Goal: Navigation & Orientation: Find specific page/section

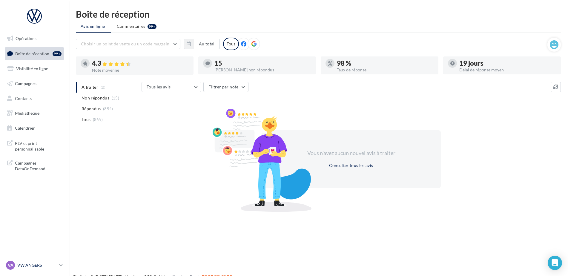
click at [33, 265] on p "VW ANGERS" at bounding box center [37, 265] width 40 height 6
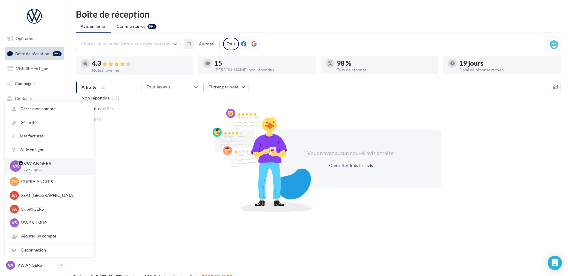
drag, startPoint x: 131, startPoint y: 133, endPoint x: 52, endPoint y: 77, distance: 96.8
click at [127, 131] on div "A traiter (0) Non répondus (15) Répondus (854) Tous (869)" at bounding box center [109, 108] width 66 height 53
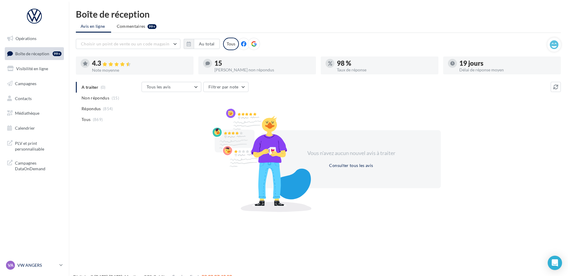
click at [38, 265] on p "VW ANGERS" at bounding box center [37, 265] width 40 height 6
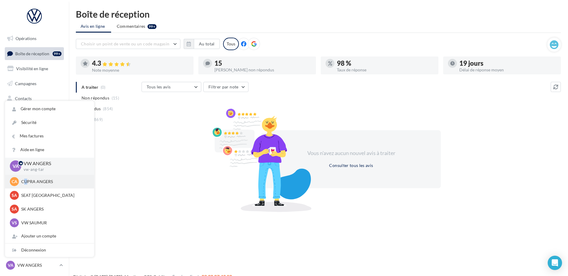
drag, startPoint x: 38, startPoint y: 265, endPoint x: 25, endPoint y: 183, distance: 83.5
click at [25, 183] on p "CUPRA ANGERS" at bounding box center [54, 182] width 66 height 6
drag, startPoint x: 25, startPoint y: 183, endPoint x: 54, endPoint y: 185, distance: 29.6
click at [54, 185] on div "CA CUPRA ANGERS cupra_angers" at bounding box center [49, 181] width 79 height 9
click at [52, 180] on p "CUPRA ANGERS" at bounding box center [54, 182] width 66 height 6
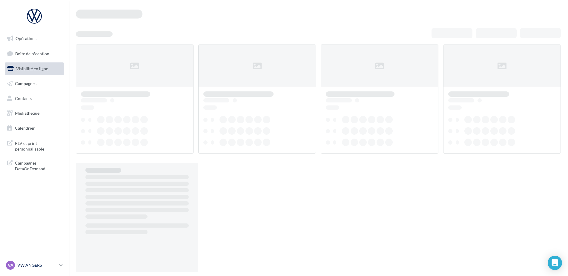
click at [42, 265] on p "VW ANGERS" at bounding box center [37, 265] width 40 height 6
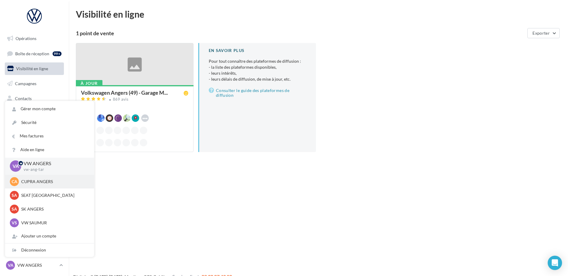
click at [41, 180] on p "CUPRA ANGERS" at bounding box center [54, 182] width 66 height 6
